Goal: Check status: Check status

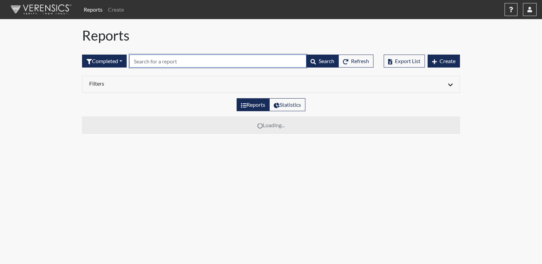
click at [235, 59] on input "text" at bounding box center [217, 60] width 177 height 13
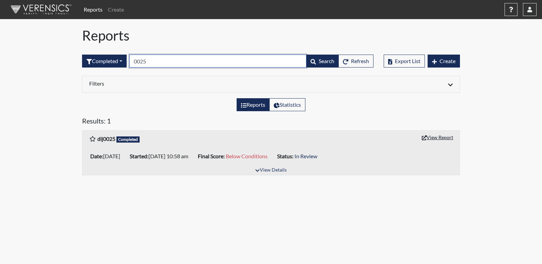
type input "0025"
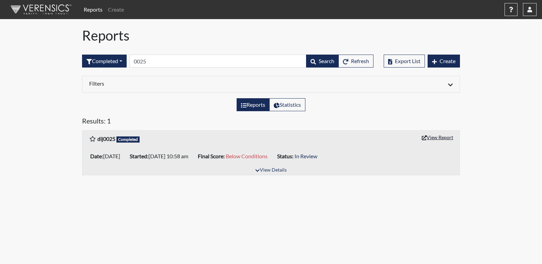
click at [445, 138] on button "View Report" at bounding box center [437, 137] width 37 height 11
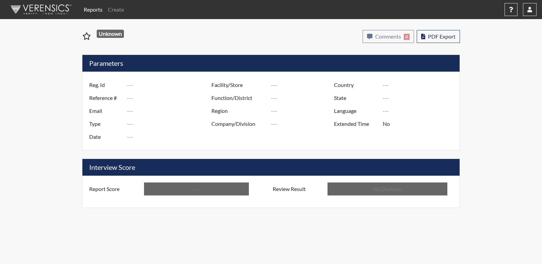
type input "dlj0025"
type input "50913"
type input "---"
type input "Corrections Pre-Employment"
type input "Aug 25, 2025"
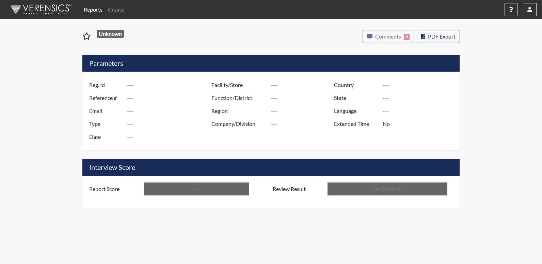
type input "[PERSON_NAME]"
type input "[GEOGRAPHIC_DATA]"
type input "[US_STATE]"
type input "English"
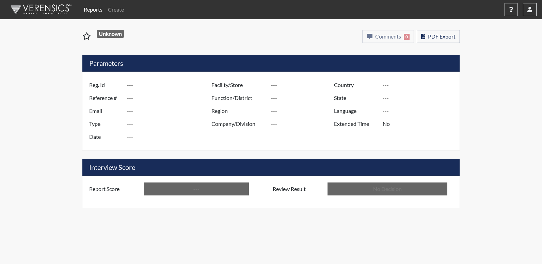
type input "Below Conditions"
type input "In Review"
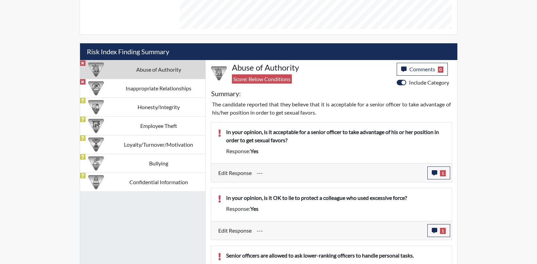
scroll to position [375, 0]
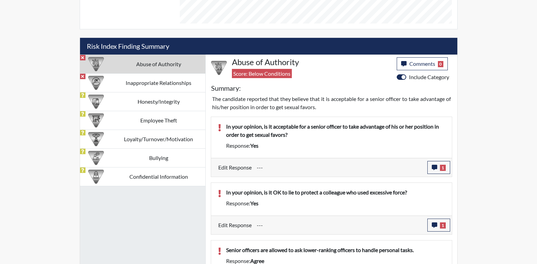
click at [145, 62] on td "Abuse of Authority" at bounding box center [158, 63] width 93 height 19
click at [159, 87] on td "Inappropriate Relationships" at bounding box center [158, 82] width 93 height 19
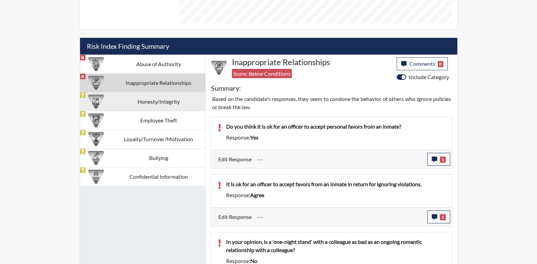
click at [155, 110] on td "Honesty/Integrity" at bounding box center [158, 101] width 93 height 19
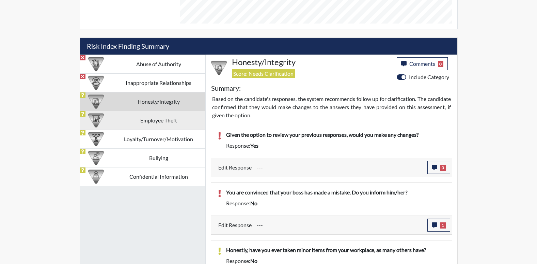
click at [154, 123] on td "Employee Theft" at bounding box center [158, 120] width 93 height 19
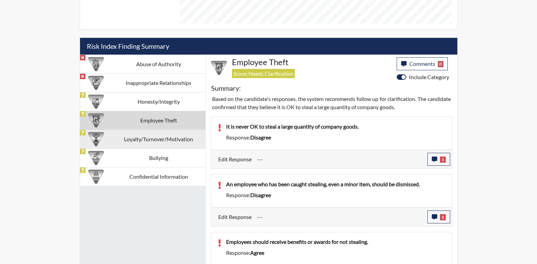
click at [164, 141] on td "Loyalty/Turnover/Motivation" at bounding box center [158, 138] width 93 height 19
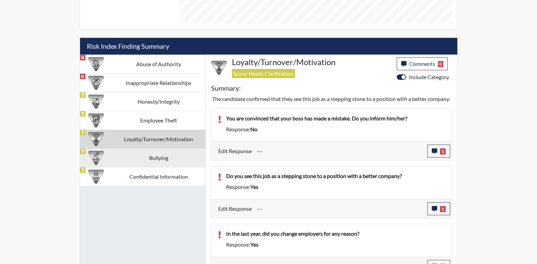
click at [170, 155] on td "Bullying" at bounding box center [158, 157] width 93 height 19
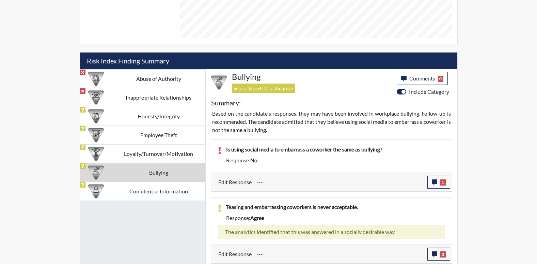
scroll to position [360, 0]
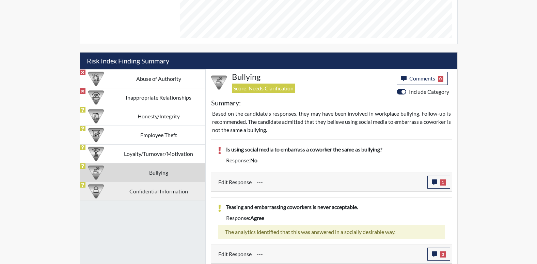
click at [153, 187] on td "Confidential Information" at bounding box center [158, 191] width 93 height 19
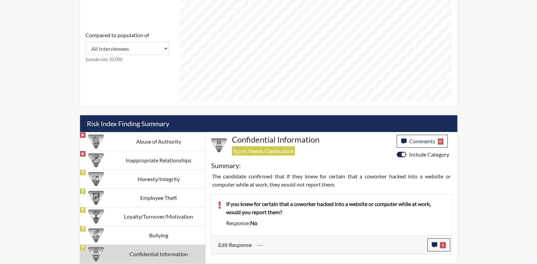
scroll to position [297, 0]
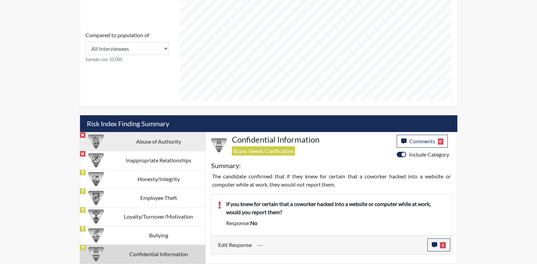
click at [174, 138] on td "Abuse of Authority" at bounding box center [158, 141] width 93 height 19
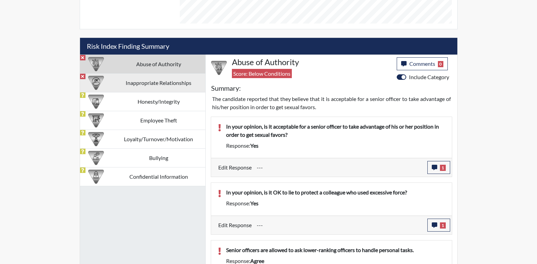
click at [172, 79] on td "Inappropriate Relationships" at bounding box center [158, 82] width 93 height 19
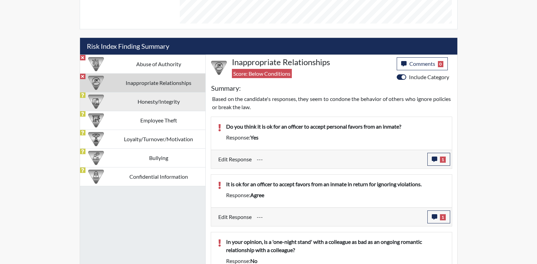
click at [177, 104] on td "Honesty/Integrity" at bounding box center [158, 101] width 93 height 19
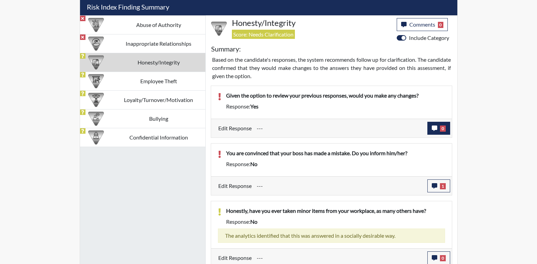
scroll to position [409, 0]
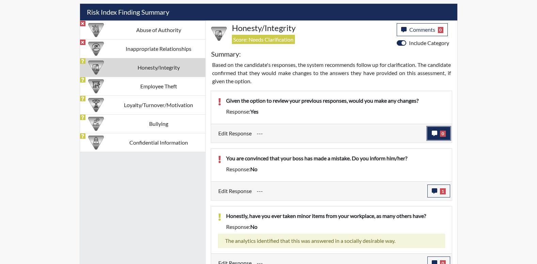
click at [441, 135] on span "0" at bounding box center [443, 133] width 6 height 6
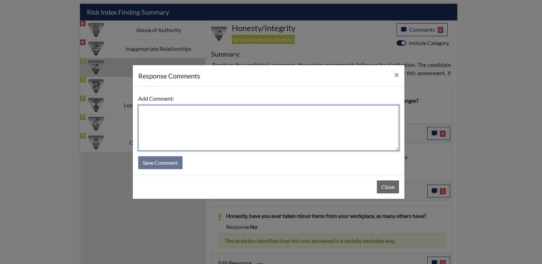
click at [248, 121] on textarea at bounding box center [268, 128] width 261 height 46
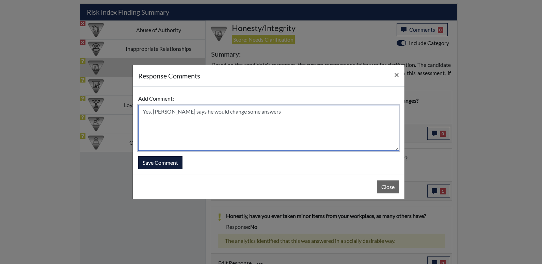
type textarea "Yes. Applicant says he would change some answers"
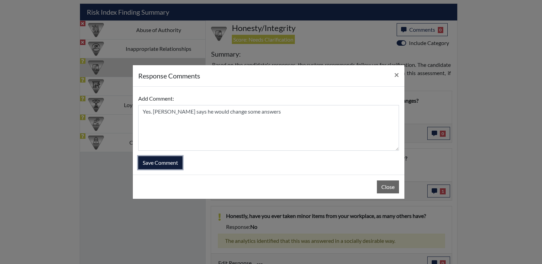
click at [173, 161] on button "Save Comment" at bounding box center [160, 162] width 44 height 13
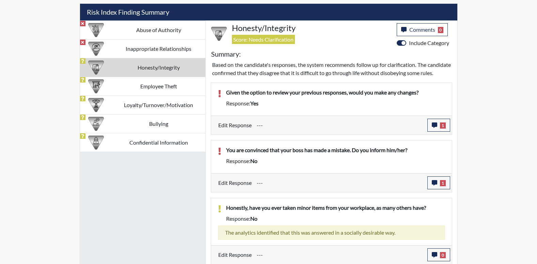
scroll to position [113, 283]
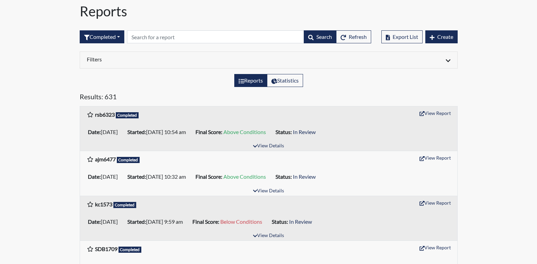
scroll to position [34, 0]
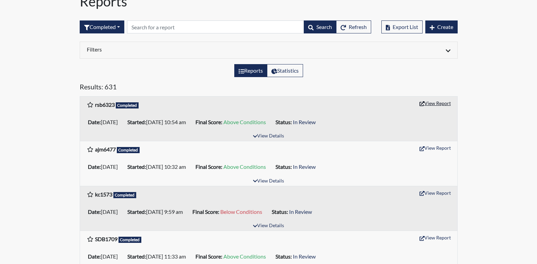
click at [430, 105] on button "View Report" at bounding box center [434, 103] width 37 height 11
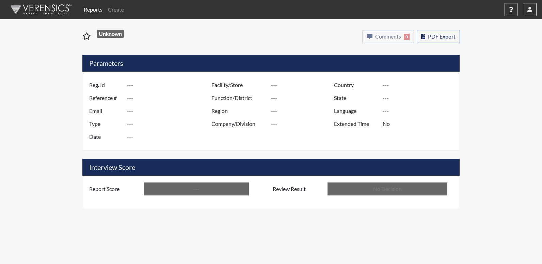
type input "rsb6323"
type input "51040"
type input "---"
type input "Corrections Pre-Employment"
type input "Sep 2, 2025"
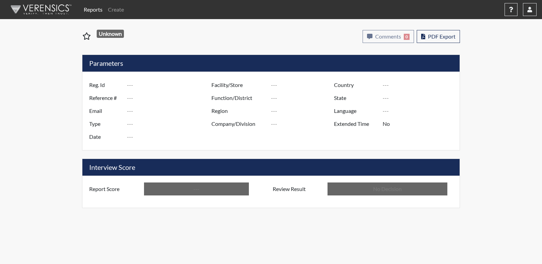
type input "[PERSON_NAME]"
type input "[GEOGRAPHIC_DATA]"
type input "[US_STATE]"
type input "English"
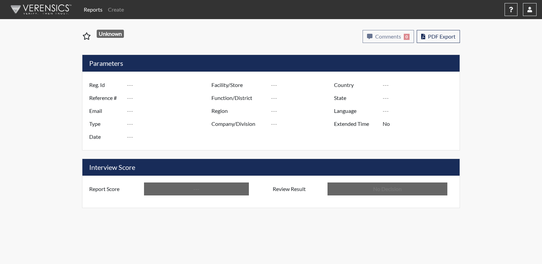
type input "Above Conditions"
type input "In Review"
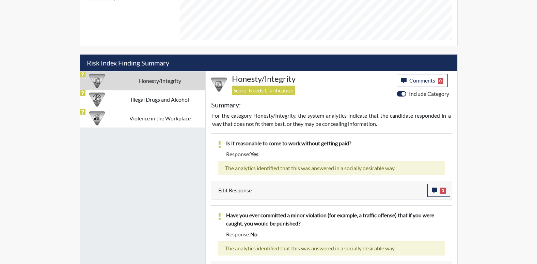
scroll to position [375, 0]
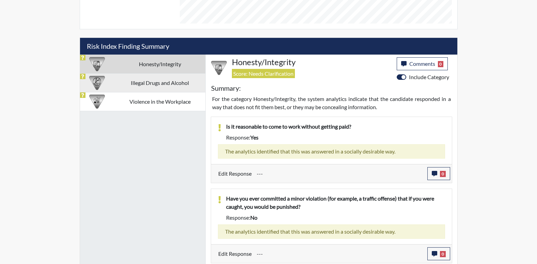
click at [173, 85] on td "Illegal Drugs and Alcohol" at bounding box center [159, 82] width 91 height 19
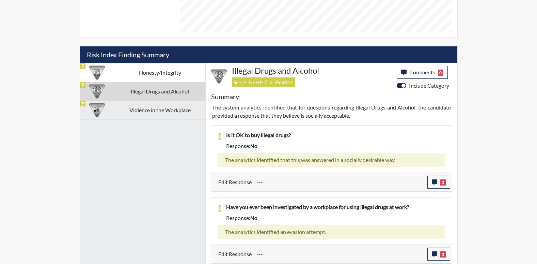
click at [176, 112] on td "Violence in the Workplace" at bounding box center [159, 109] width 91 height 19
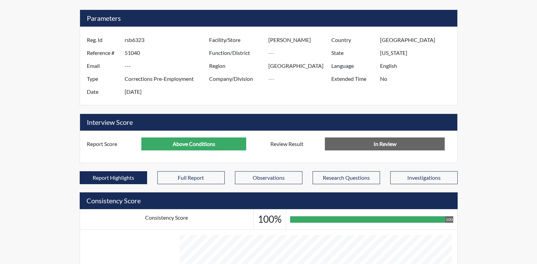
scroll to position [0, 0]
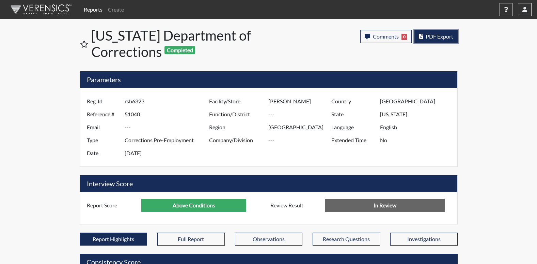
click at [429, 38] on span "PDF Export" at bounding box center [440, 36] width 28 height 6
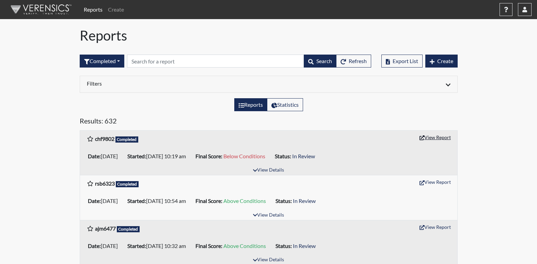
click at [449, 137] on button "View Report" at bounding box center [434, 137] width 37 height 11
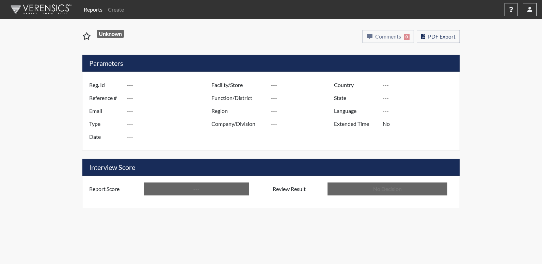
type input "chf9802"
type input "51072"
type input "---"
type input "Corrections Pre-Employment"
type input "[DATE]"
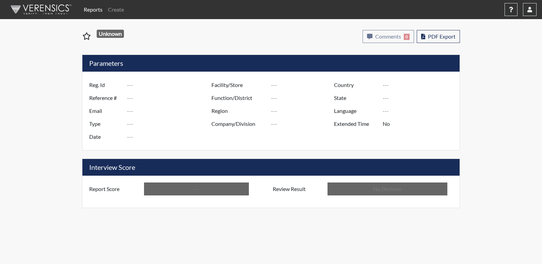
type input "[PERSON_NAME]"
type input "[GEOGRAPHIC_DATA]"
type input "[US_STATE]"
type input "English"
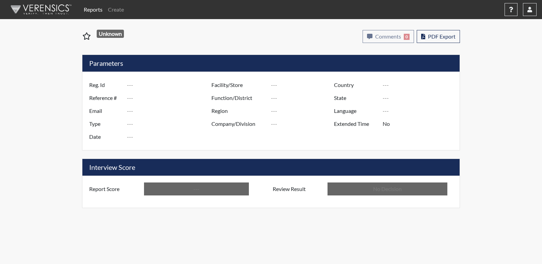
type input "Below Conditions"
type input "In Review"
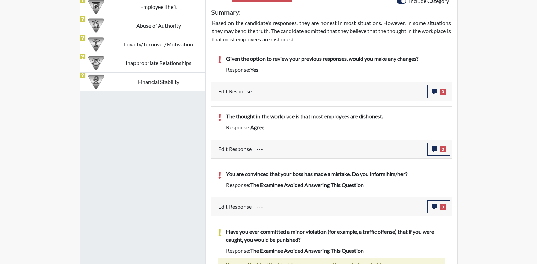
scroll to position [324, 0]
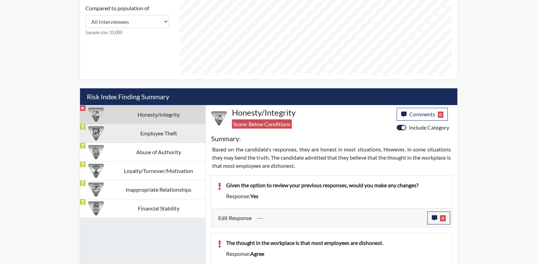
click at [152, 137] on td "Employee Theft" at bounding box center [158, 133] width 93 height 19
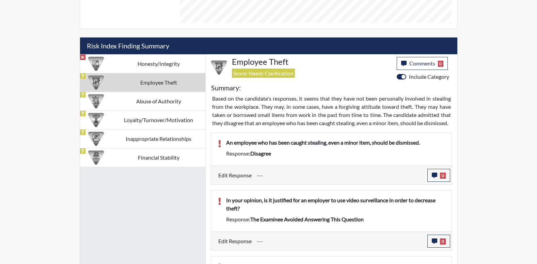
scroll to position [358, 0]
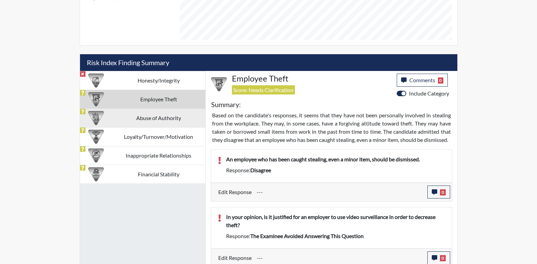
click at [147, 123] on td "Abuse of Authority" at bounding box center [158, 117] width 93 height 19
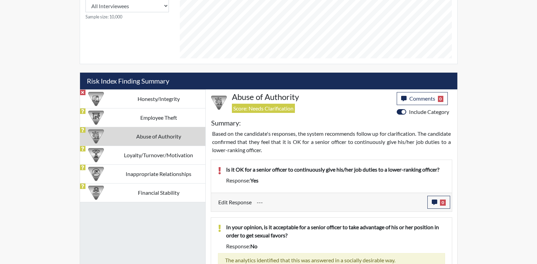
scroll to position [324, 0]
